Goal: Register for event/course

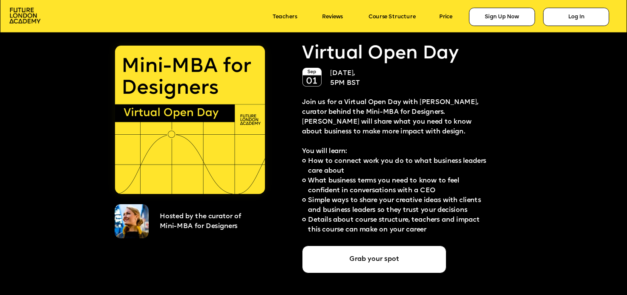
scroll to position [1613, 0]
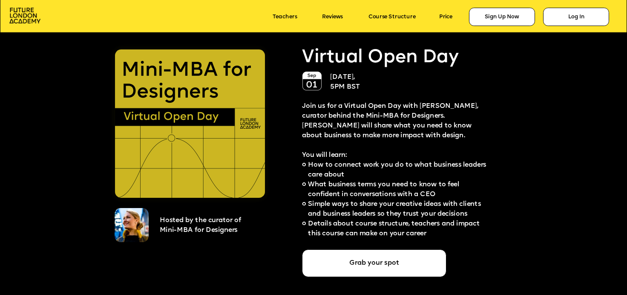
click at [225, 165] on img at bounding box center [190, 123] width 150 height 148
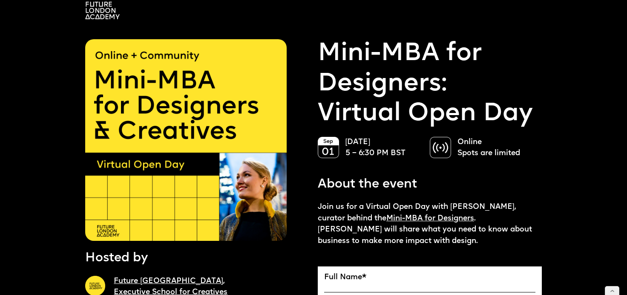
scroll to position [13, 0]
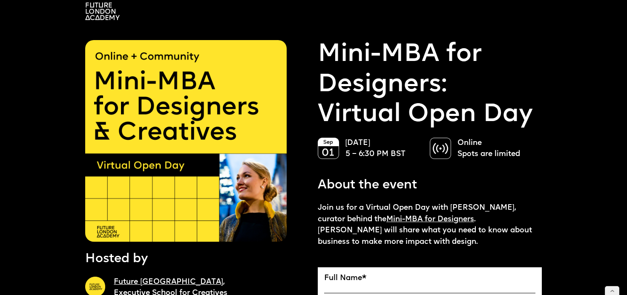
scroll to position [9, 0]
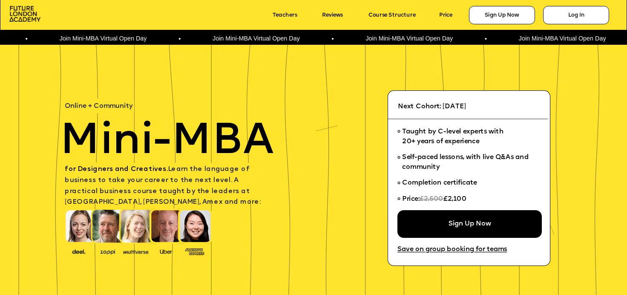
scroll to position [198, 0]
